Goal: Transaction & Acquisition: Purchase product/service

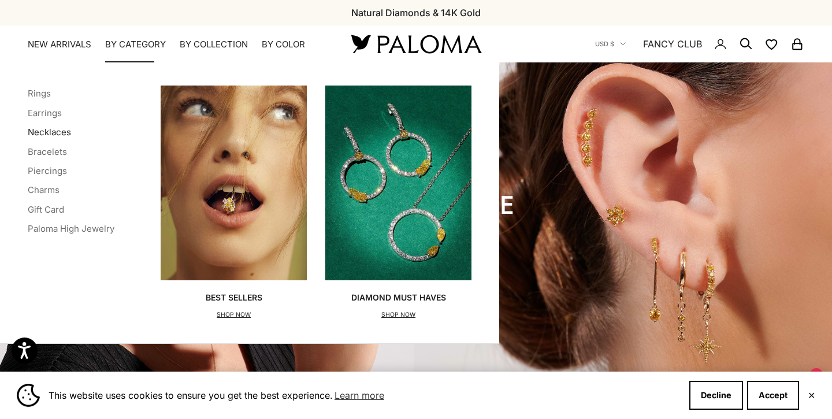
click at [40, 134] on link "Necklaces" at bounding box center [49, 131] width 43 height 11
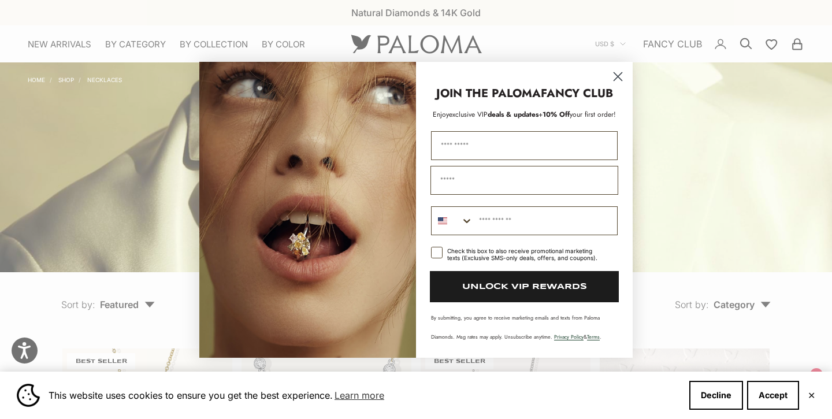
click at [612, 73] on circle "Close dialog" at bounding box center [617, 75] width 19 height 19
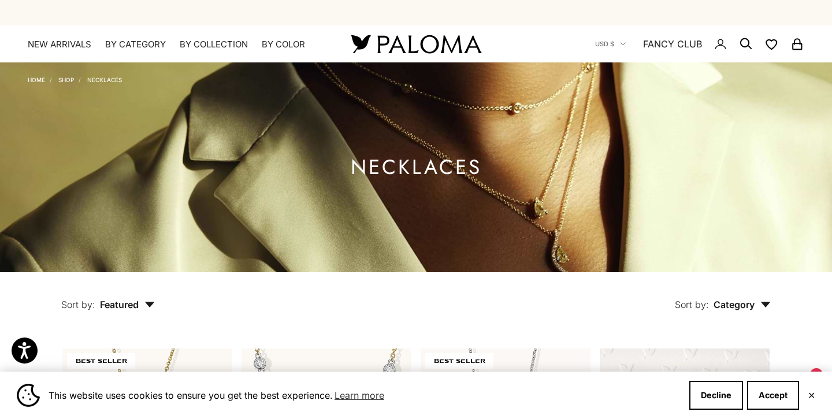
click at [753, 311] on button "Sort by: Category" at bounding box center [722, 296] width 149 height 49
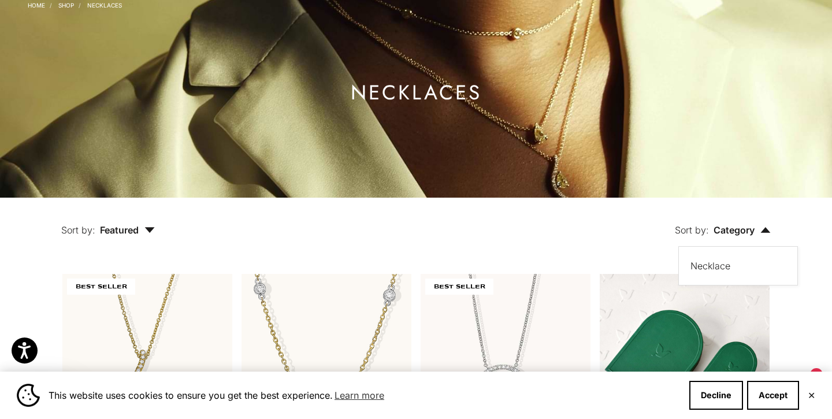
scroll to position [106, 0]
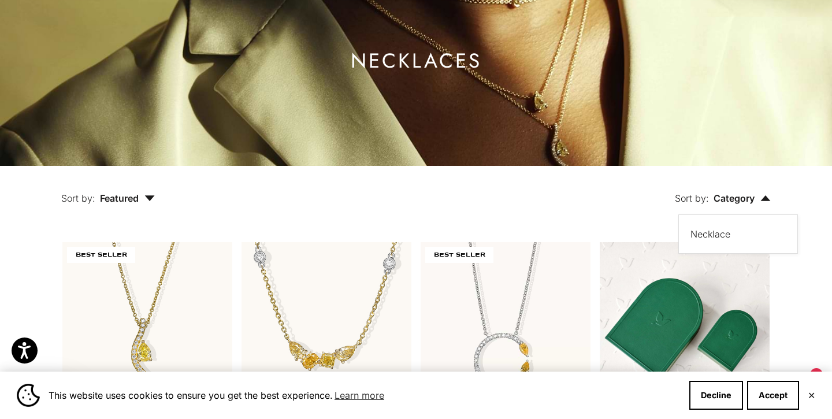
click at [577, 213] on div "Sort by: Category Sort by Necklace" at bounding box center [489, 190] width 616 height 49
click at [123, 199] on span "Featured" at bounding box center [127, 198] width 55 height 12
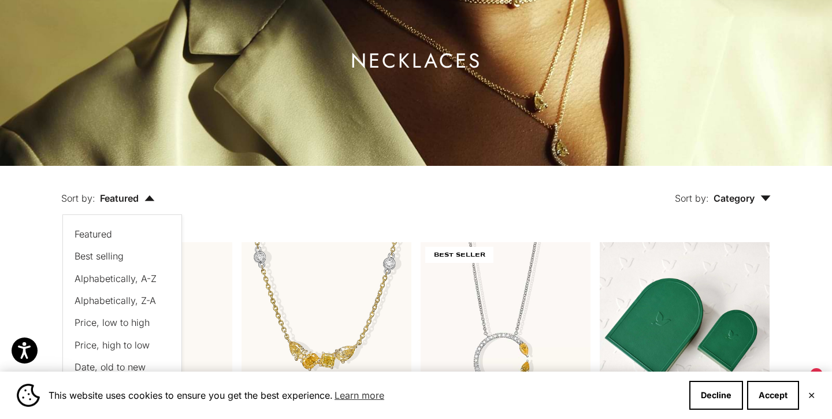
click at [123, 324] on span "Price, low to high" at bounding box center [111, 322] width 75 height 12
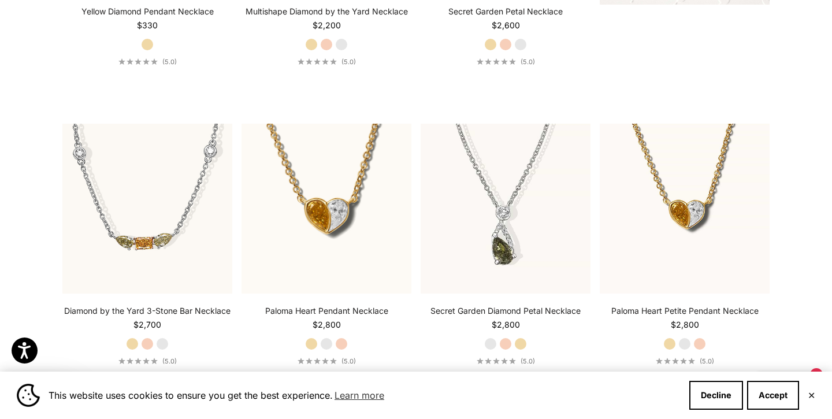
scroll to position [47, 0]
